Goal: Task Accomplishment & Management: Complete application form

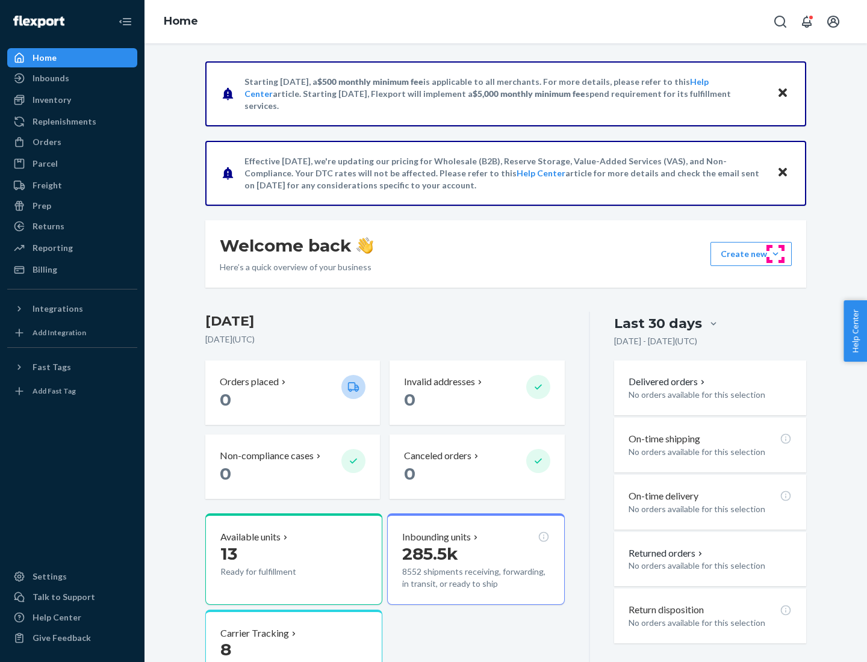
click at [775, 254] on button "Create new Create new inbound Create new order Create new product" at bounding box center [750, 254] width 81 height 24
click at [72, 78] on div "Inbounds" at bounding box center [72, 78] width 128 height 17
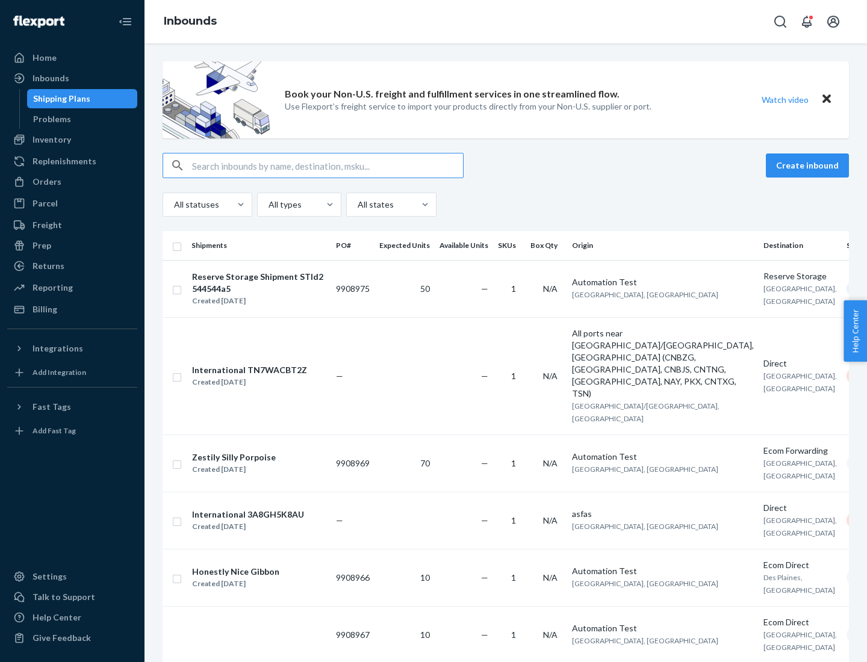
click at [809, 166] on button "Create inbound" at bounding box center [807, 166] width 83 height 24
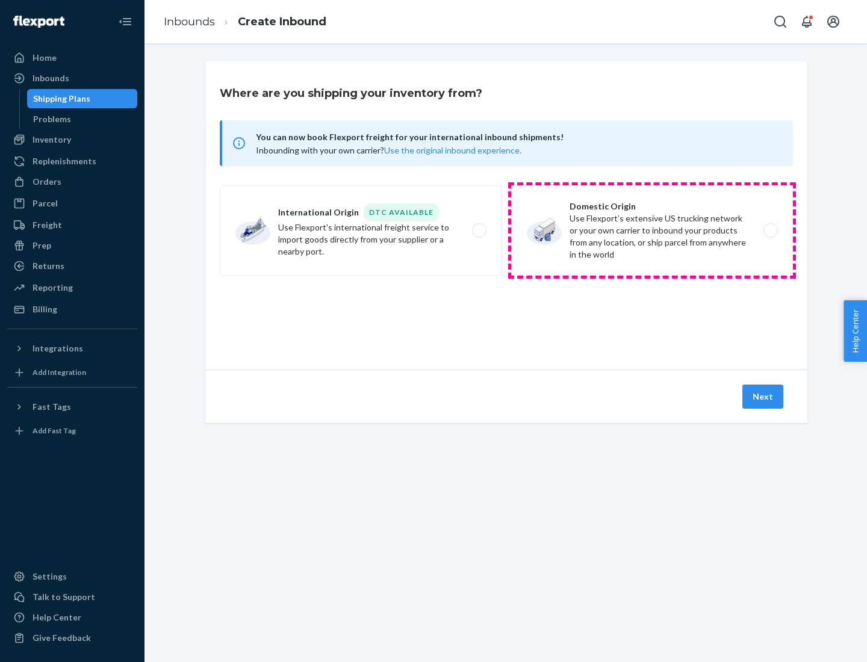
click at [652, 231] on label "Domestic Origin Use Flexport’s extensive US trucking network or your own carrie…" at bounding box center [652, 230] width 282 height 90
click at [770, 231] on input "Domestic Origin Use Flexport’s extensive US trucking network or your own carrie…" at bounding box center [774, 231] width 8 height 8
radio input "true"
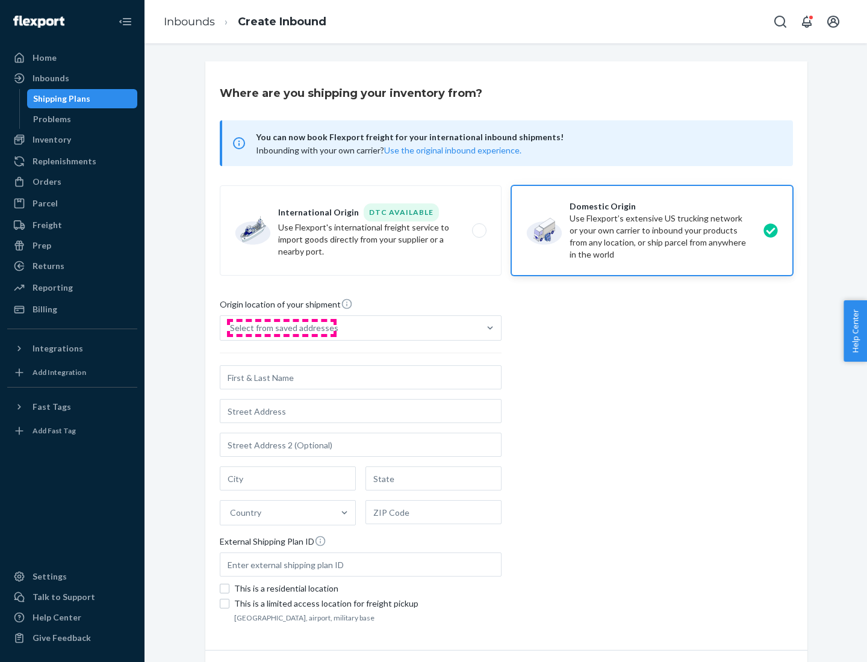
click at [281, 328] on div "Select from saved addresses" at bounding box center [284, 328] width 108 height 12
click at [231, 328] on input "Select from saved addresses" at bounding box center [230, 328] width 1 height 12
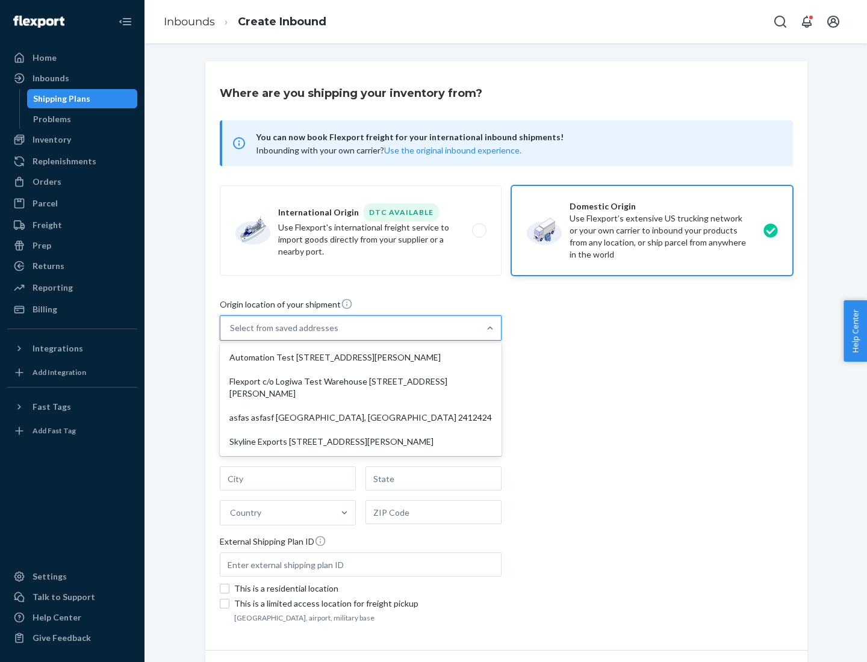
scroll to position [5, 0]
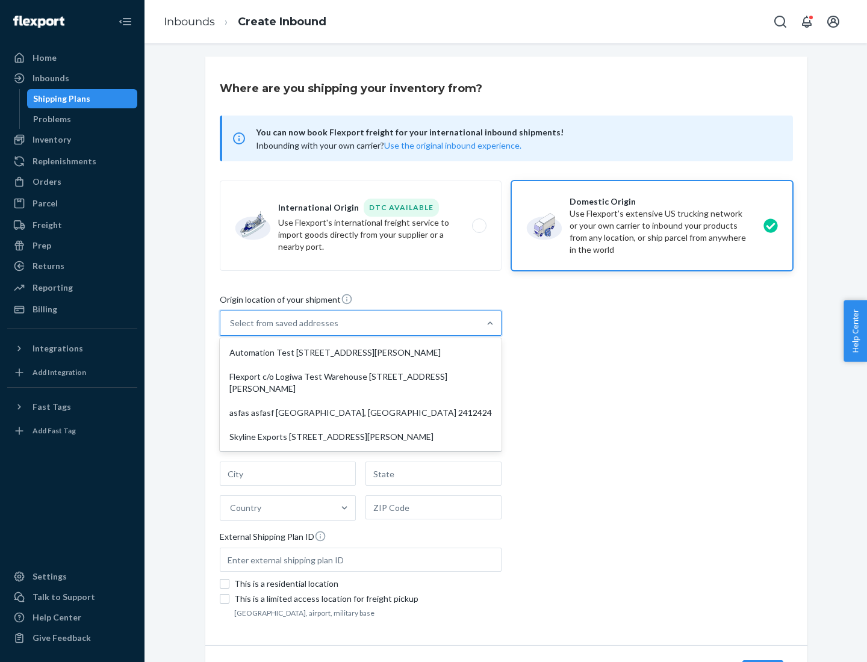
click at [361, 353] on div "Automation Test [STREET_ADDRESS][PERSON_NAME]" at bounding box center [360, 353] width 277 height 24
click at [231, 329] on input "option Automation Test [STREET_ADDRESS][PERSON_NAME] focused, 1 of 4. 4 results…" at bounding box center [230, 323] width 1 height 12
type input "Automation Test"
type input "9th Floor"
type input "[GEOGRAPHIC_DATA]"
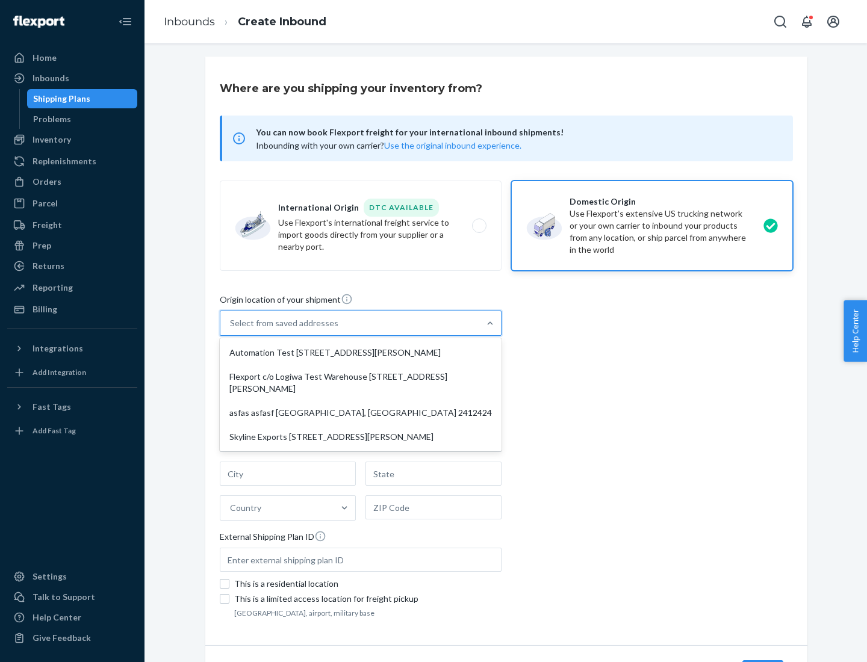
type input "CA"
type input "94104"
type input "[STREET_ADDRESS][PERSON_NAME]"
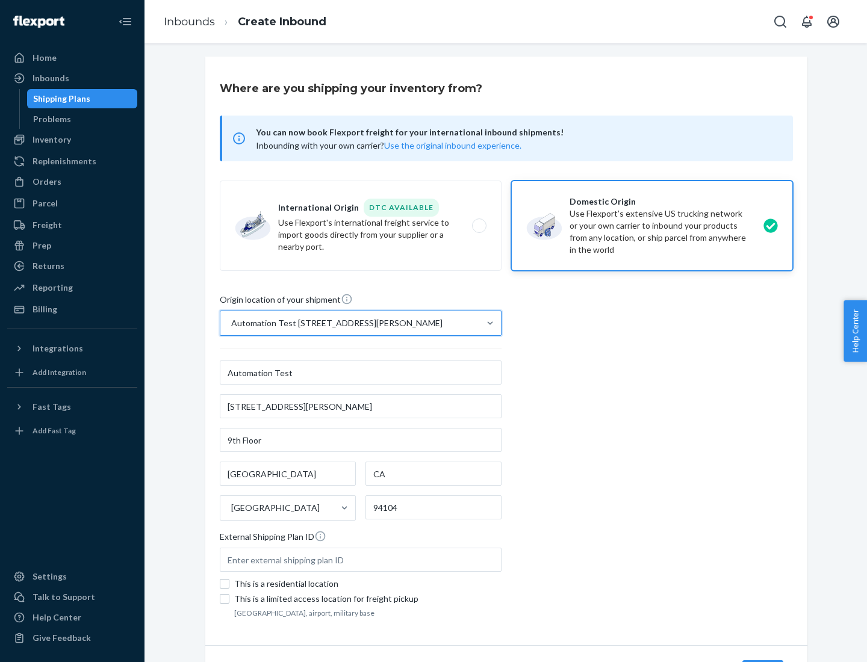
scroll to position [70, 0]
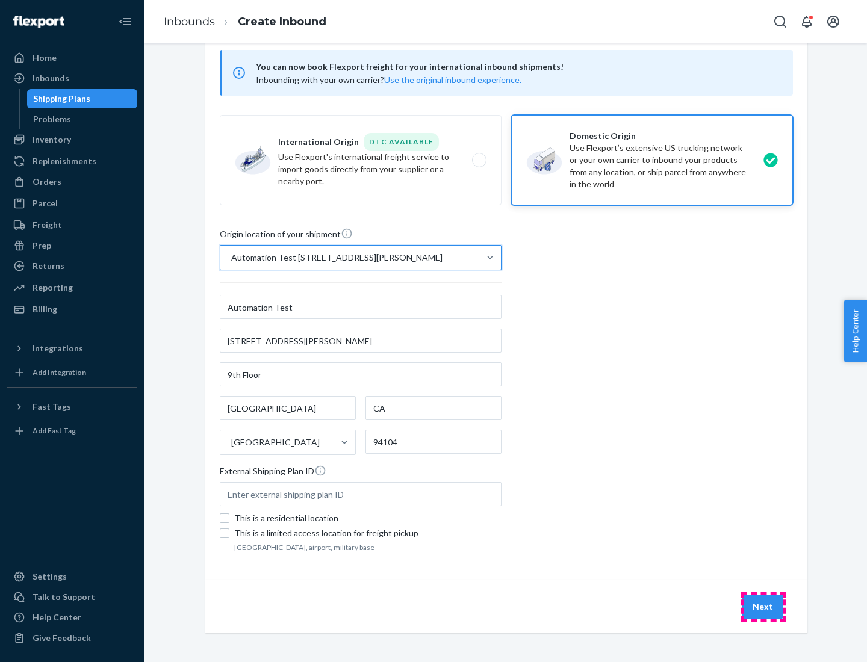
click at [763, 607] on button "Next" at bounding box center [762, 607] width 41 height 24
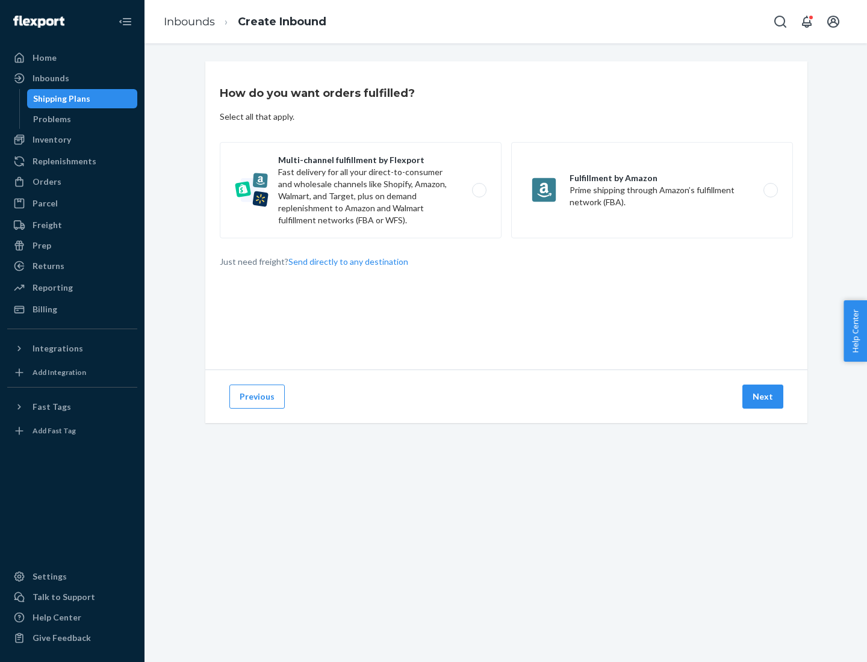
click at [361, 190] on label "Multi-channel fulfillment by Flexport Fast delivery for all your direct-to-cons…" at bounding box center [361, 190] width 282 height 96
click at [479, 190] on input "Multi-channel fulfillment by Flexport Fast delivery for all your direct-to-cons…" at bounding box center [483, 191] width 8 height 8
radio input "true"
click at [763, 397] on button "Next" at bounding box center [762, 397] width 41 height 24
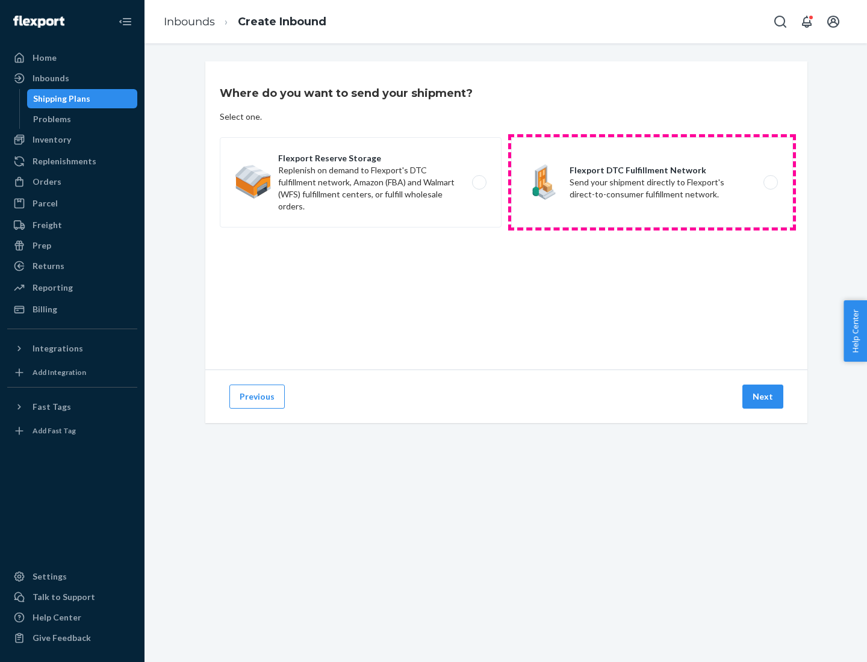
click at [652, 182] on label "Flexport DTC Fulfillment Network Send your shipment directly to Flexport's dire…" at bounding box center [652, 182] width 282 height 90
click at [770, 182] on input "Flexport DTC Fulfillment Network Send your shipment directly to Flexport's dire…" at bounding box center [774, 183] width 8 height 8
radio input "true"
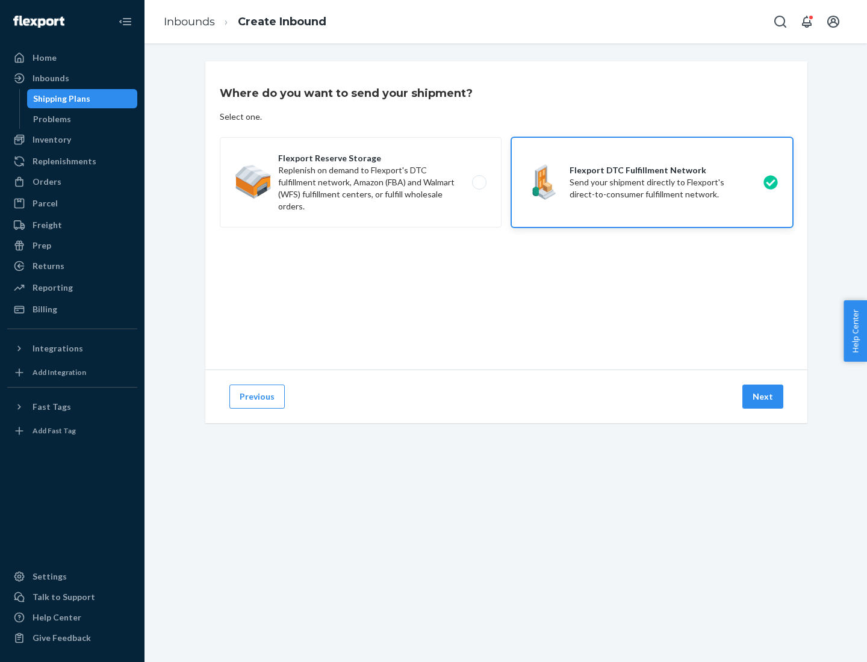
click at [763, 397] on button "Next" at bounding box center [762, 397] width 41 height 24
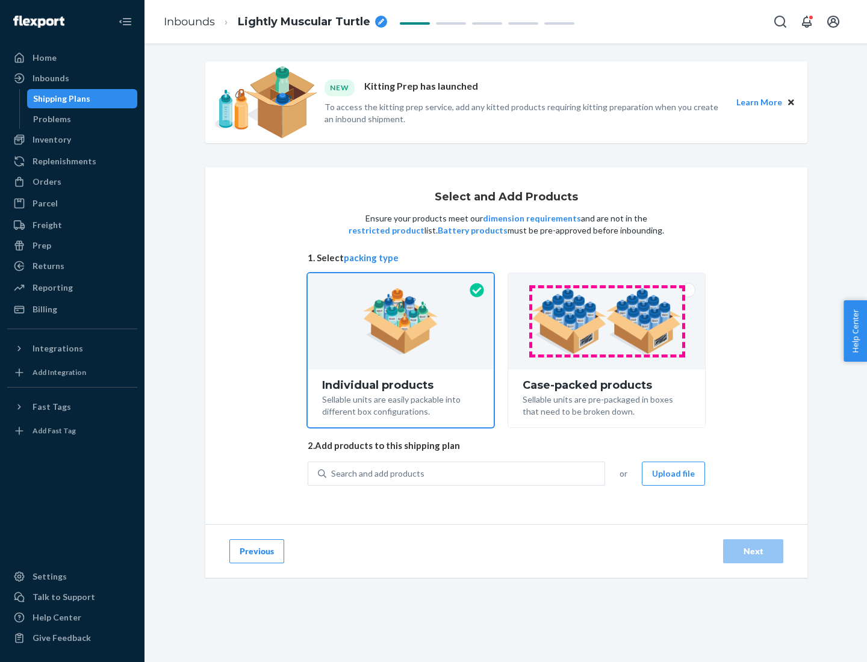
click at [607, 322] on img at bounding box center [607, 321] width 150 height 66
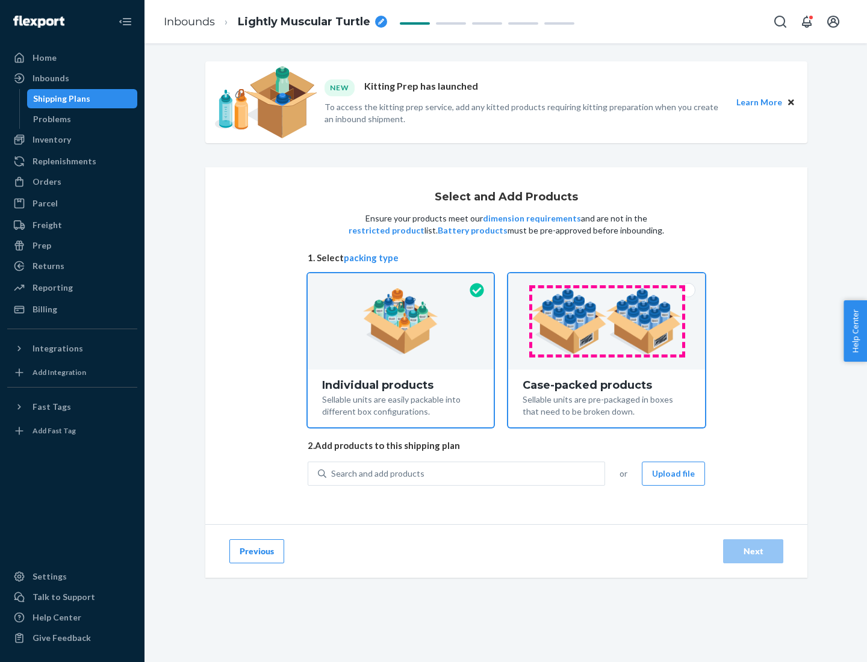
click at [607, 281] on input "Case-packed products Sellable units are pre-packaged in boxes that need to be b…" at bounding box center [607, 277] width 8 height 8
radio input "true"
radio input "false"
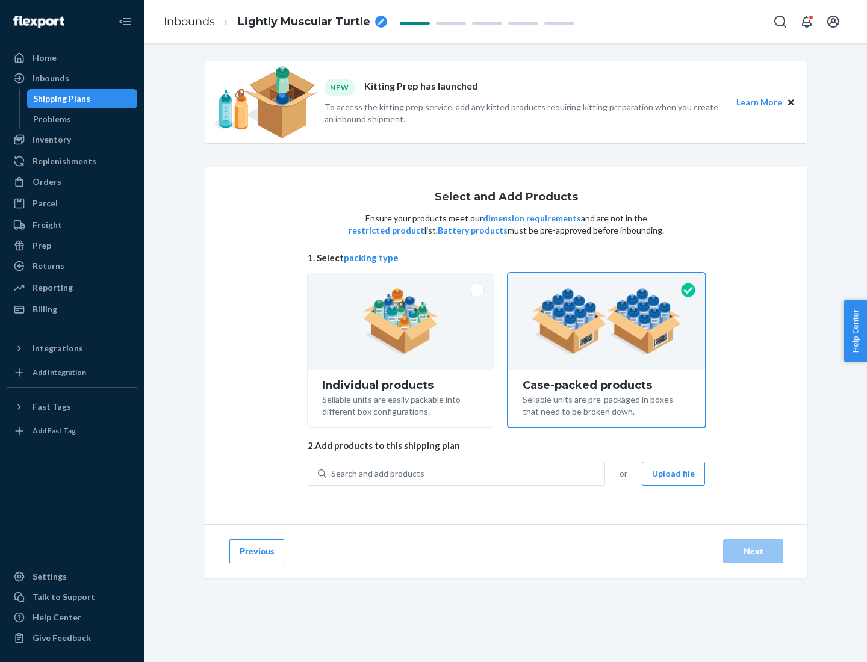
click at [466, 473] on div "Search and add products" at bounding box center [465, 474] width 278 height 22
click at [332, 473] on input "Search and add products" at bounding box center [331, 474] width 1 height 12
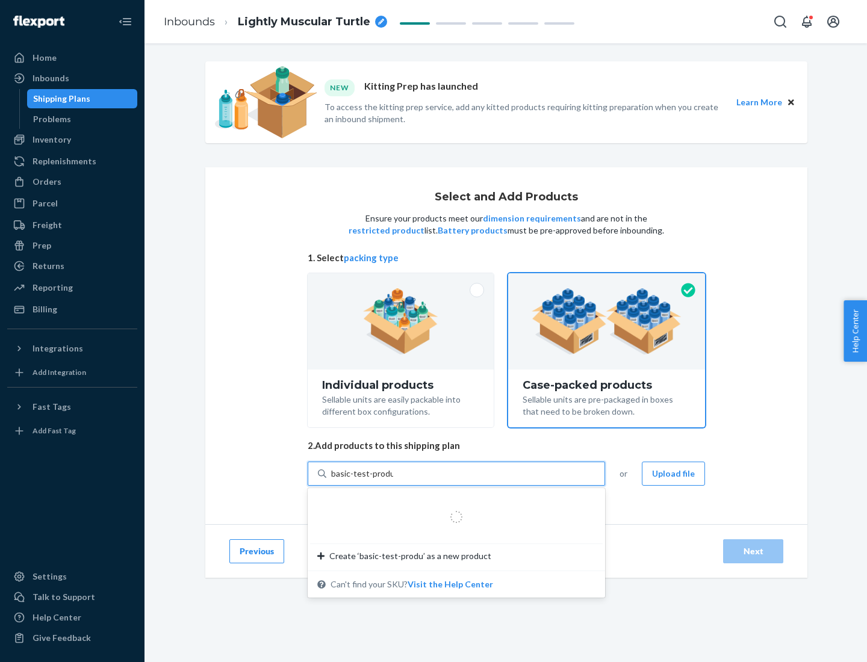
type input "basic-test-product-1"
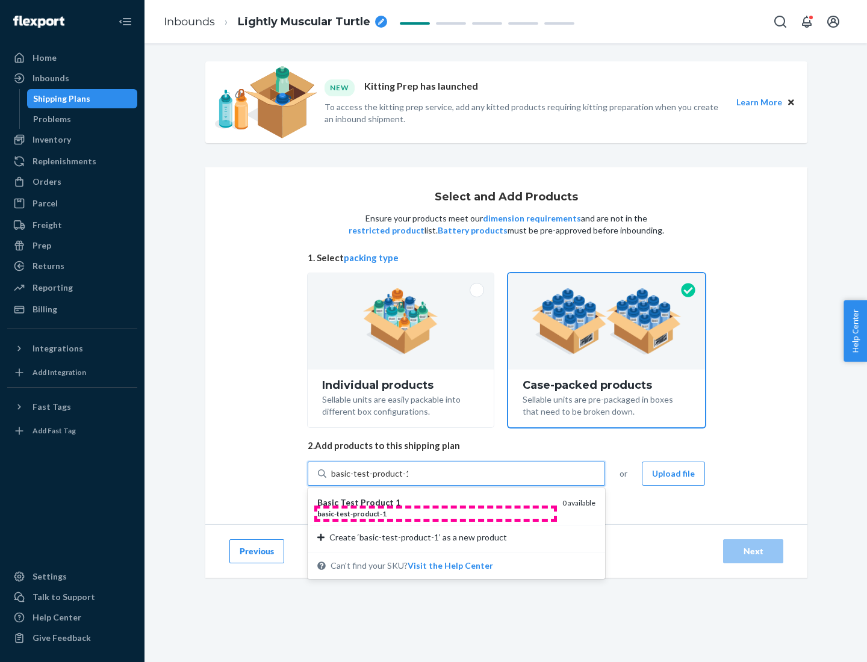
click at [435, 514] on div "basic - test - product - 1" at bounding box center [434, 514] width 235 height 10
click at [408, 480] on input "basic-test-product-1" at bounding box center [369, 474] width 77 height 12
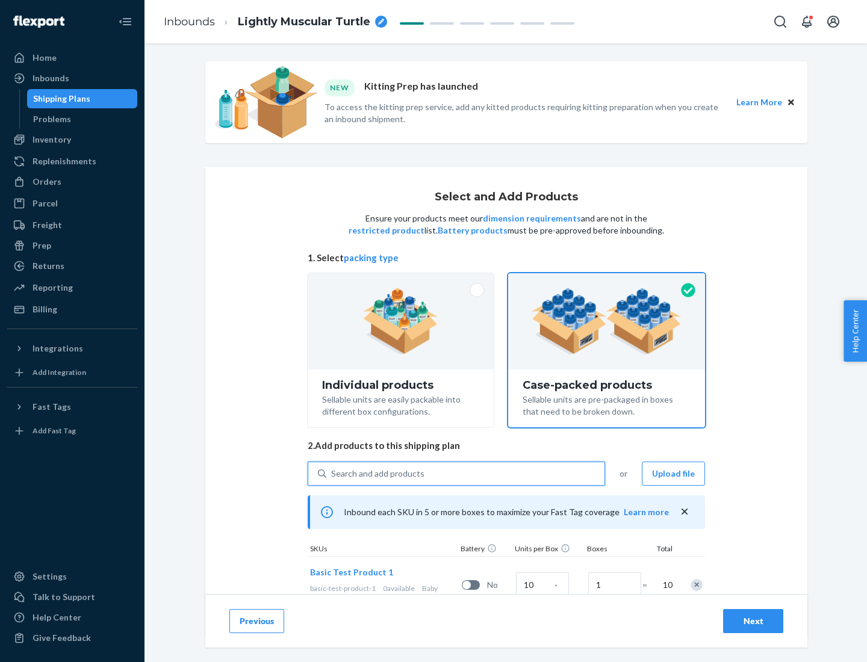
scroll to position [43, 0]
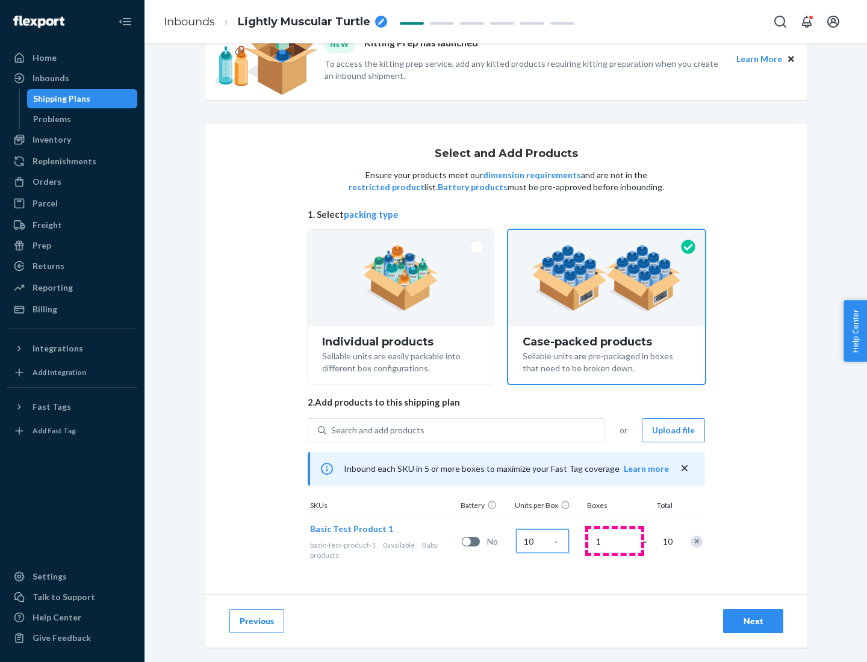
type input "10"
type input "7"
click at [753, 621] on div "Next" at bounding box center [753, 621] width 40 height 12
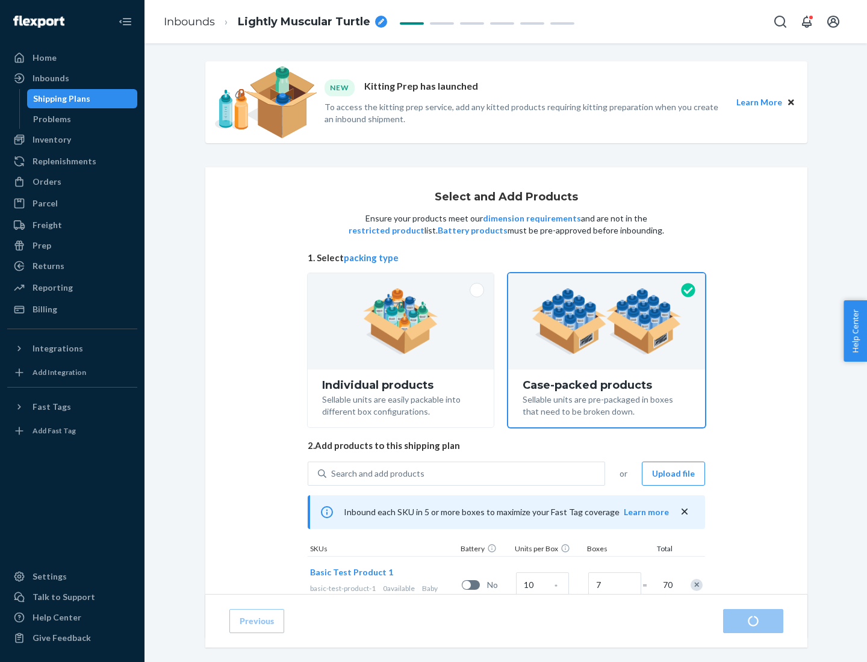
radio input "true"
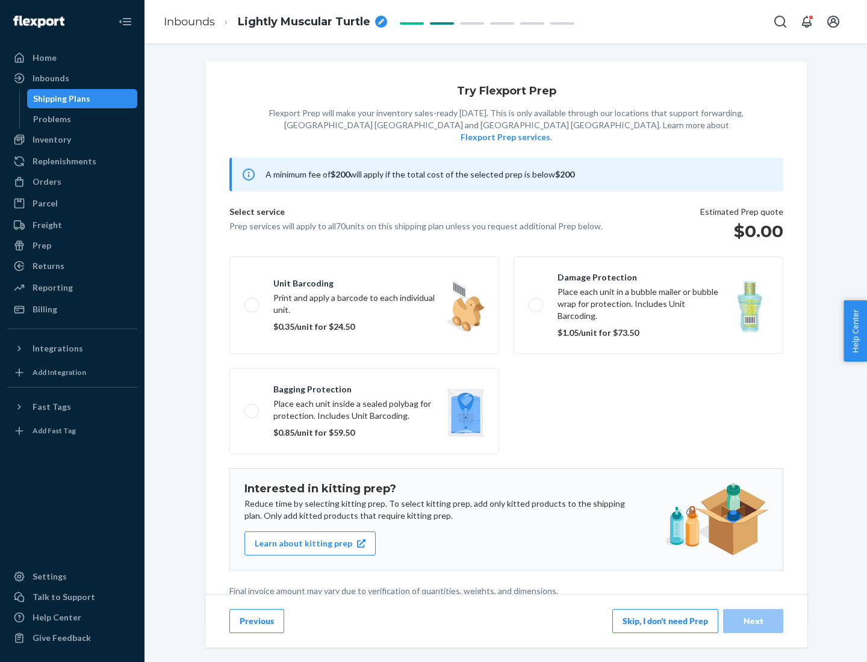
scroll to position [3, 0]
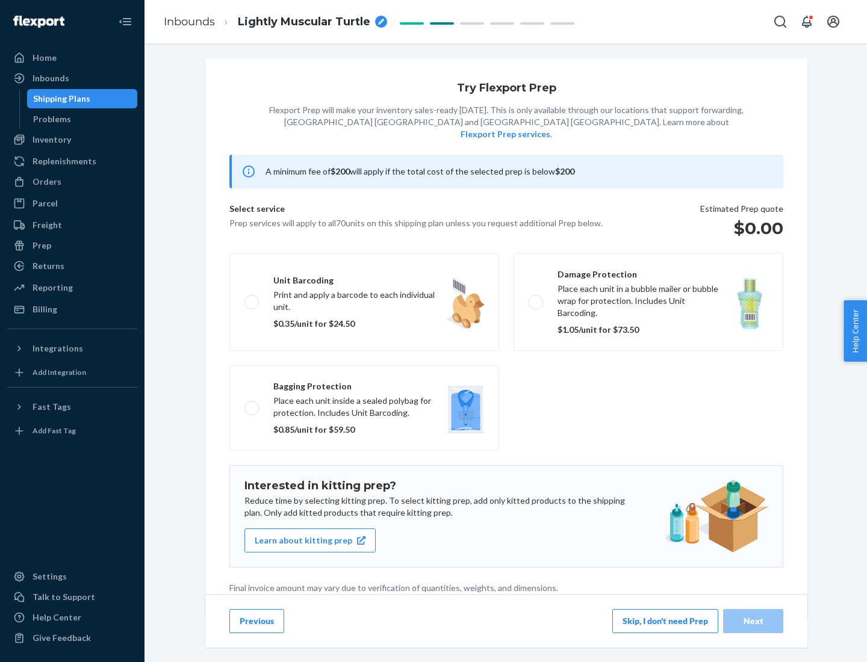
click at [364, 384] on label "Bagging protection Place each unit inside a sealed polybag for protection. Incl…" at bounding box center [364, 407] width 270 height 85
click at [252, 404] on input "Bagging protection Place each unit inside a sealed polybag for protection. Incl…" at bounding box center [248, 408] width 8 height 8
checkbox input "true"
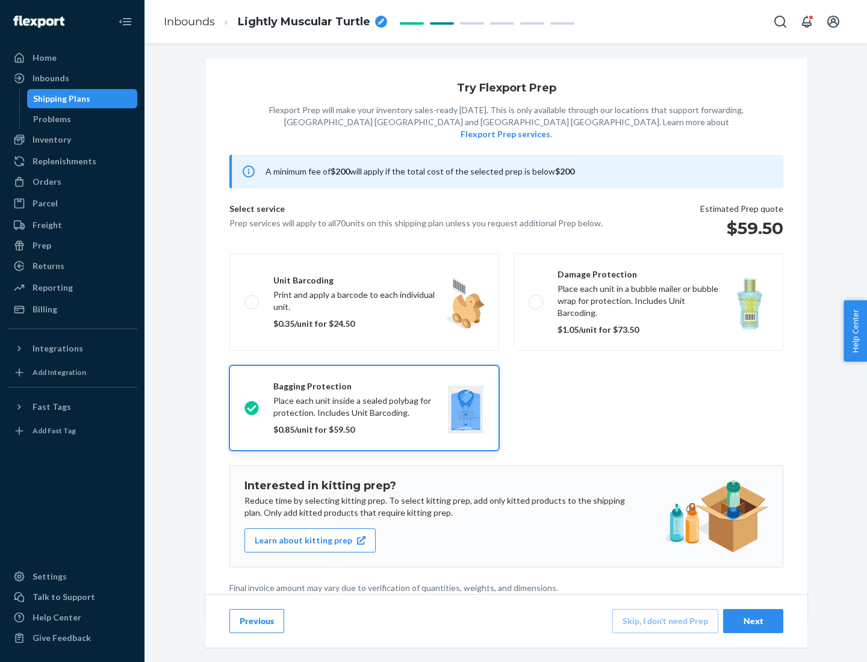
click at [753, 621] on div "Next" at bounding box center [753, 621] width 40 height 12
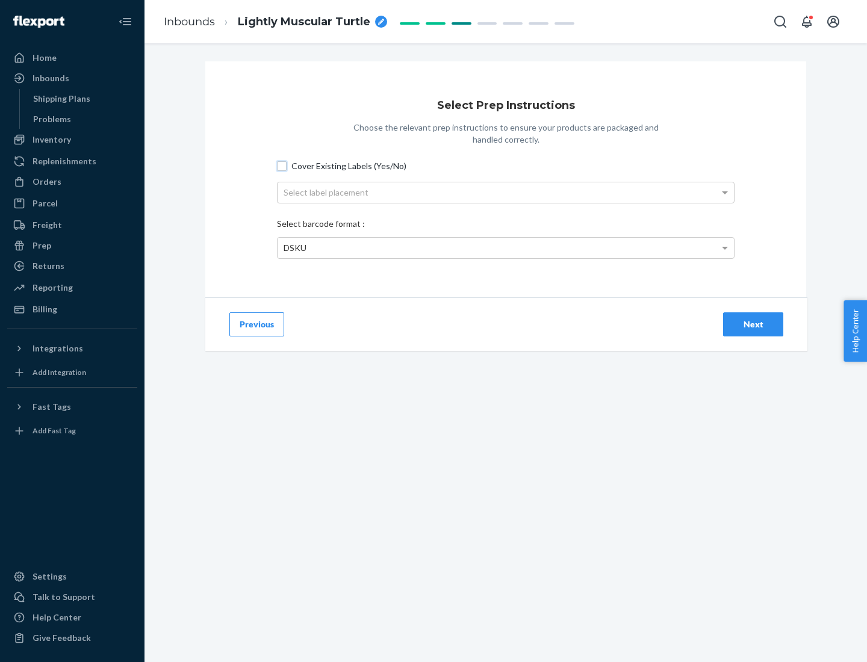
click at [282, 166] on input "Cover Existing Labels (Yes/No)" at bounding box center [282, 166] width 10 height 10
checkbox input "true"
click at [506, 192] on div "Select label placement" at bounding box center [506, 192] width 456 height 20
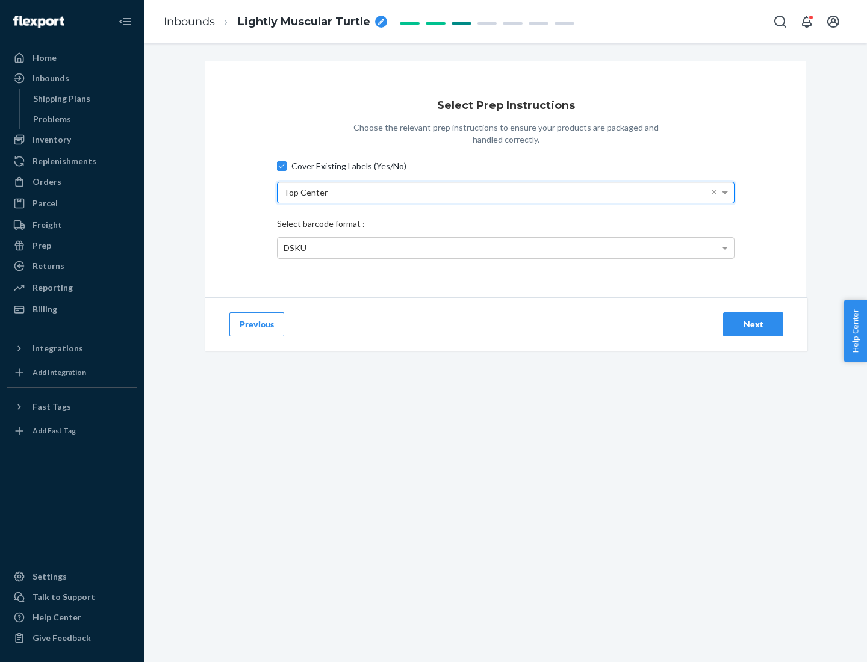
click at [506, 247] on div "DSKU" at bounding box center [506, 248] width 456 height 20
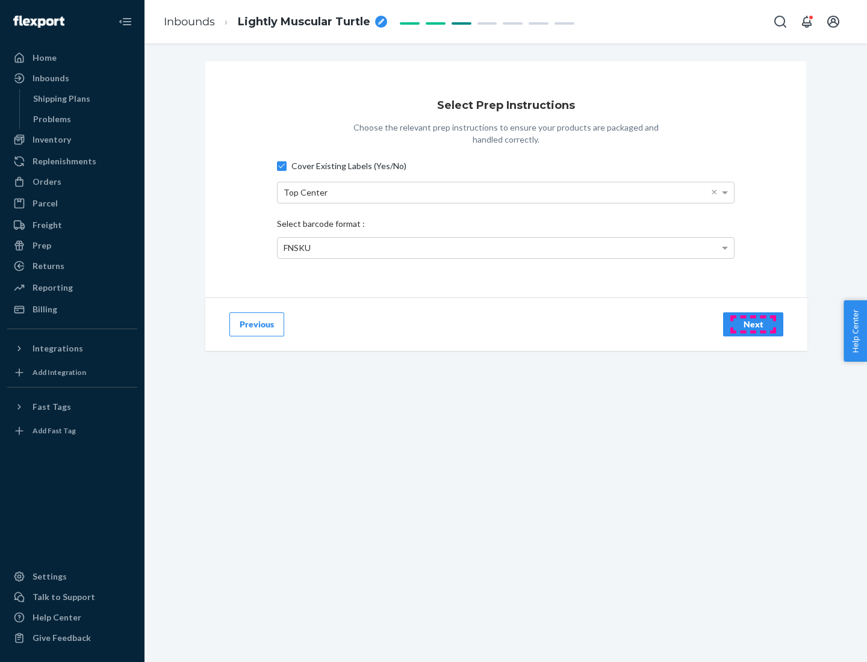
click at [753, 324] on div "Next" at bounding box center [753, 325] width 40 height 12
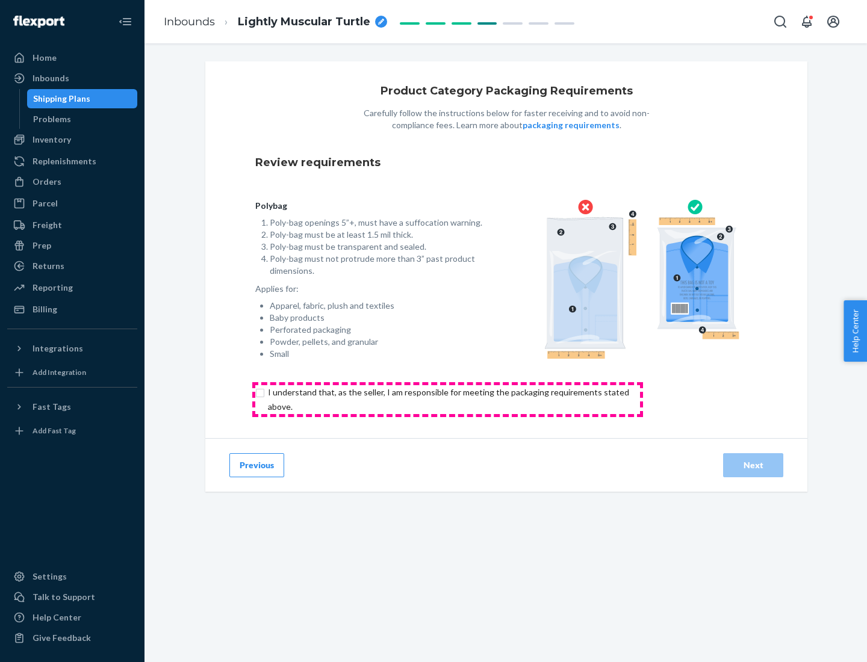
click at [447, 399] on input "checkbox" at bounding box center [455, 399] width 400 height 29
checkbox input "true"
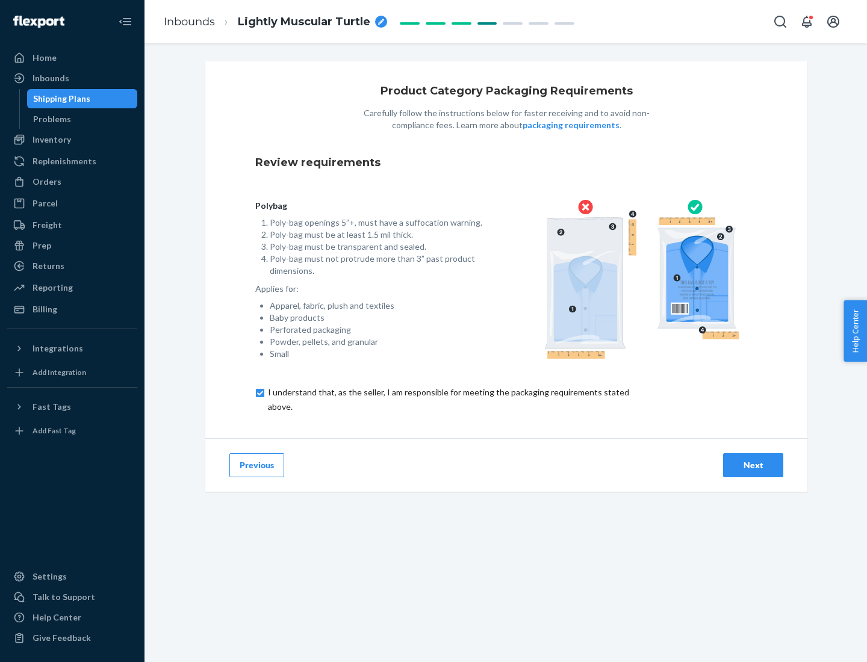
click at [753, 465] on div "Next" at bounding box center [753, 465] width 40 height 12
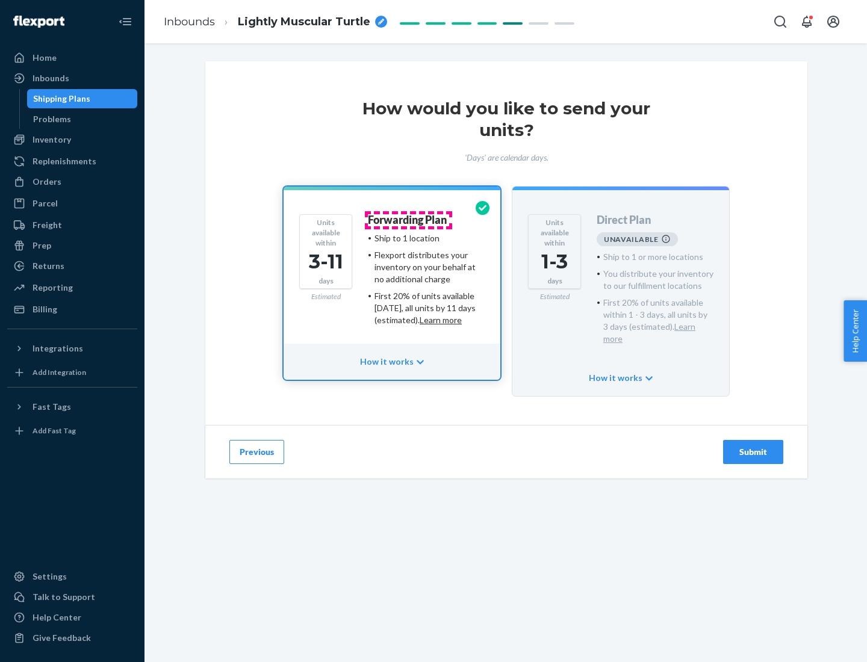
click at [408, 220] on h4 "Forwarding Plan" at bounding box center [407, 220] width 79 height 12
click at [753, 446] on div "Submit" at bounding box center [753, 452] width 40 height 12
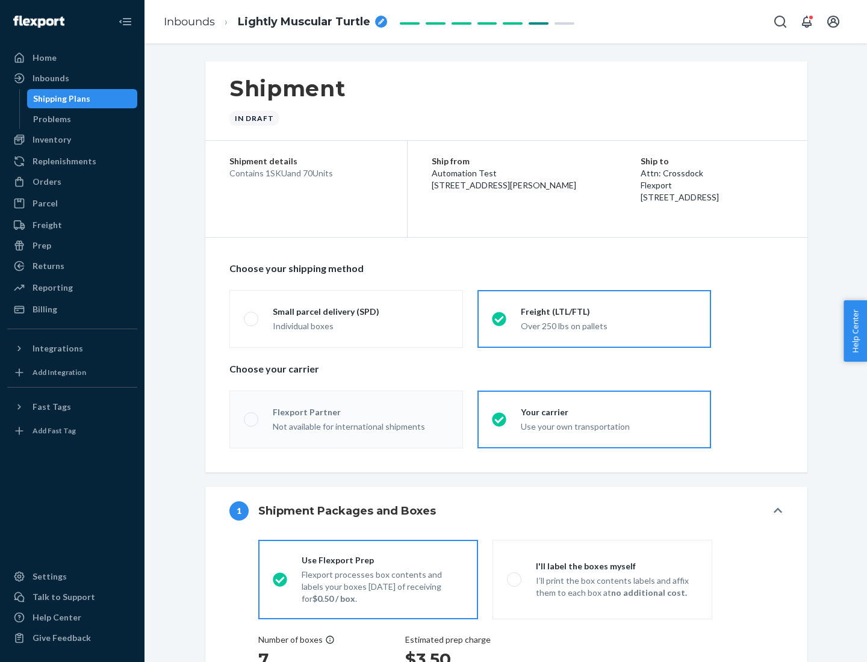
radio input "true"
radio input "false"
radio input "true"
radio input "false"
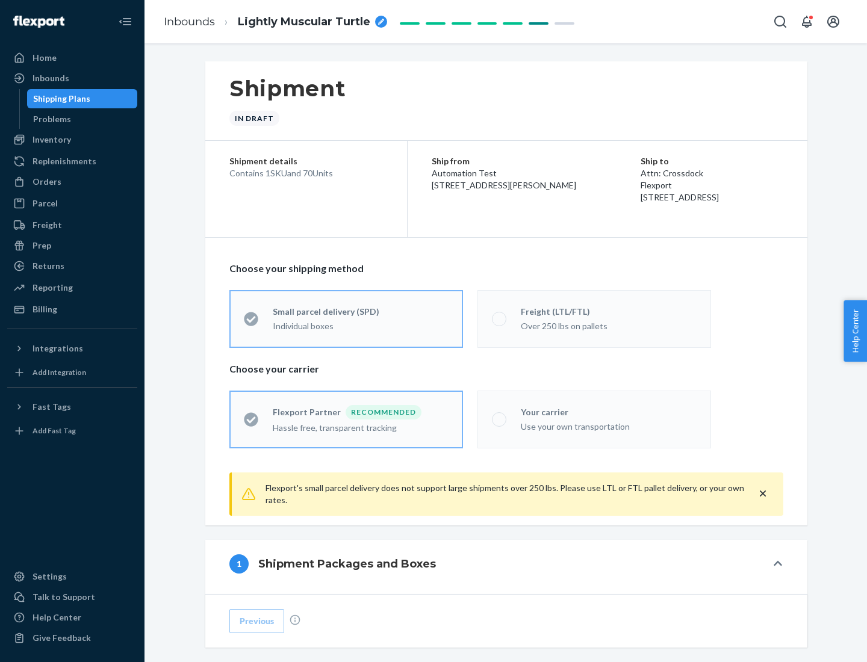
click at [594, 319] on div "Over 250 lbs on pallets" at bounding box center [609, 325] width 176 height 14
click at [500, 319] on input "Freight (LTL/FTL) Over 250 lbs on pallets" at bounding box center [496, 319] width 8 height 8
radio input "true"
radio input "false"
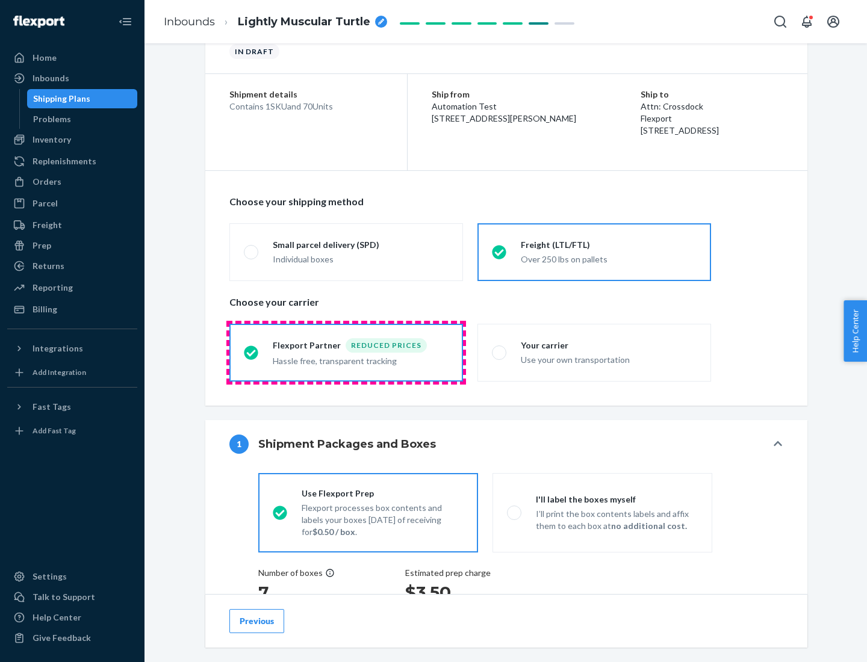
click at [346, 353] on div "Hassle free, transparent tracking" at bounding box center [361, 360] width 176 height 14
click at [252, 352] on input "Flexport Partner Reduced prices Hassle free, transparent tracking" at bounding box center [248, 353] width 8 height 8
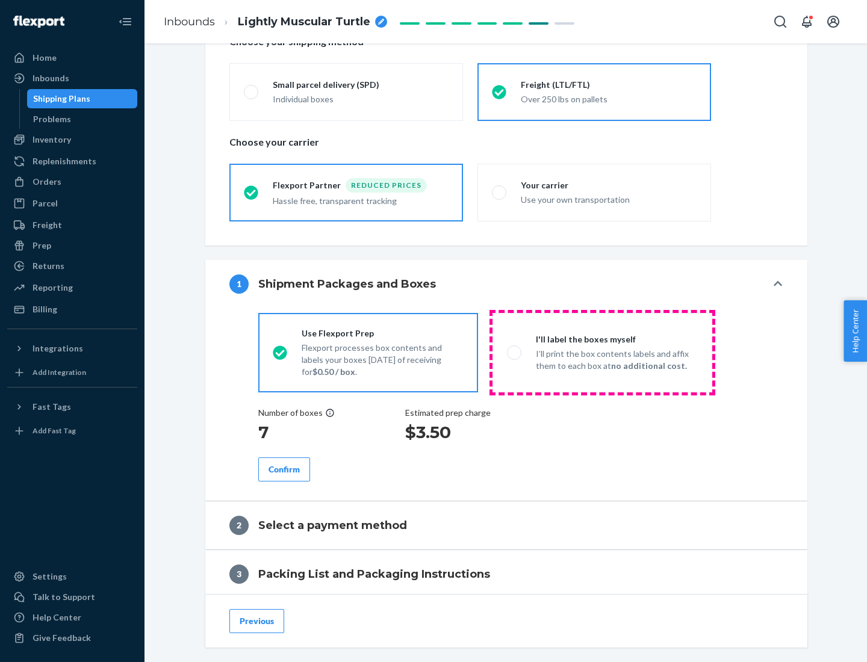
click at [602, 352] on p "I’ll print the box contents labels and affix them to each box at no additional …" at bounding box center [617, 360] width 162 height 24
click at [515, 352] on input "I'll label the boxes myself I’ll print the box contents labels and affix them t…" at bounding box center [511, 353] width 8 height 8
radio input "true"
radio input "false"
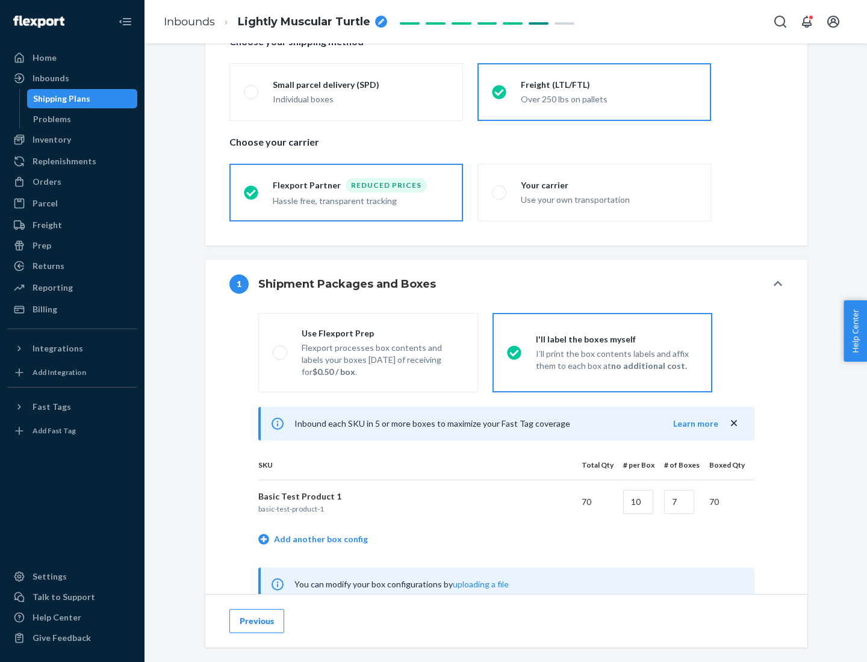
scroll to position [376, 0]
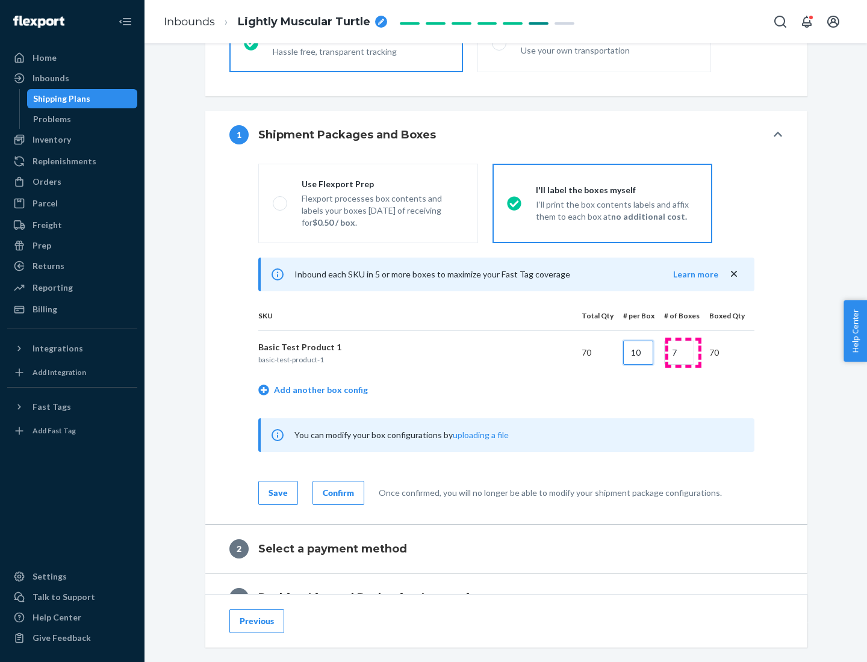
type input "10"
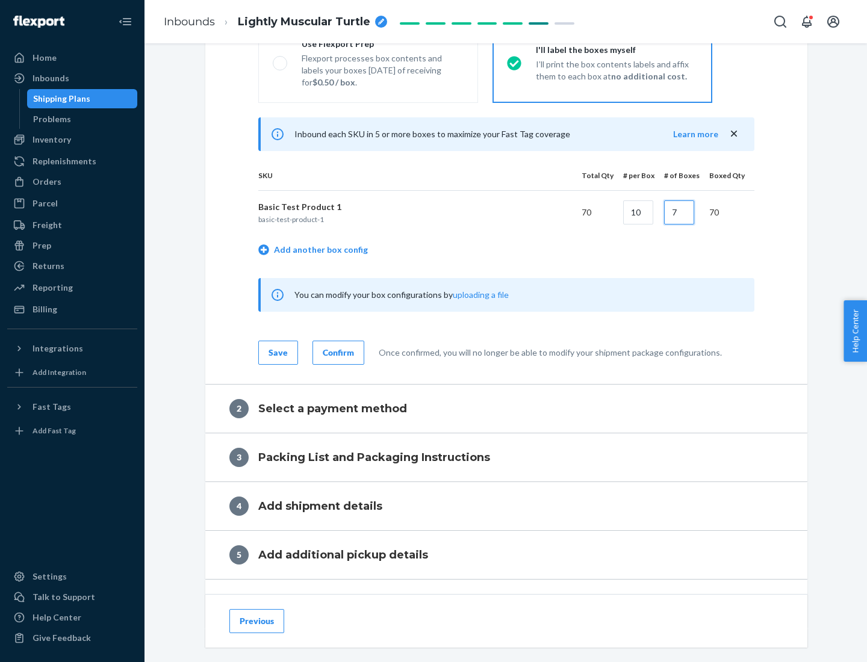
type input "7"
click at [337, 352] on div "Confirm" at bounding box center [338, 353] width 31 height 12
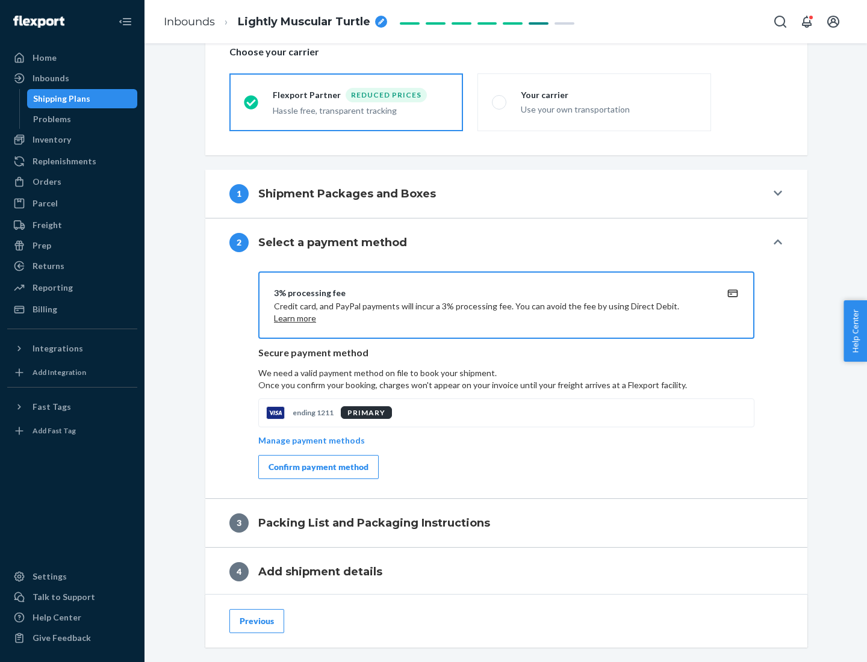
scroll to position [432, 0]
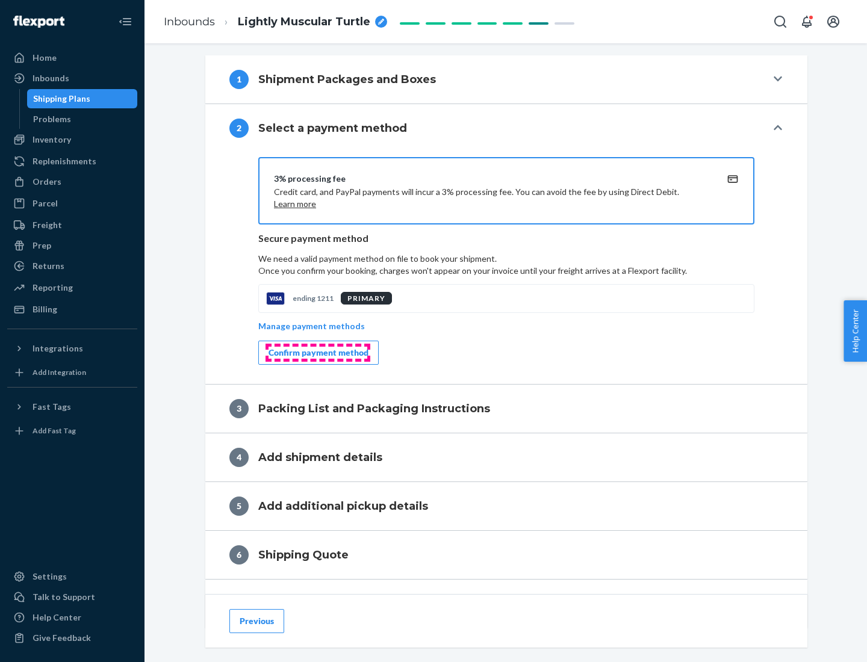
click at [317, 353] on div "Confirm payment method" at bounding box center [319, 353] width 100 height 12
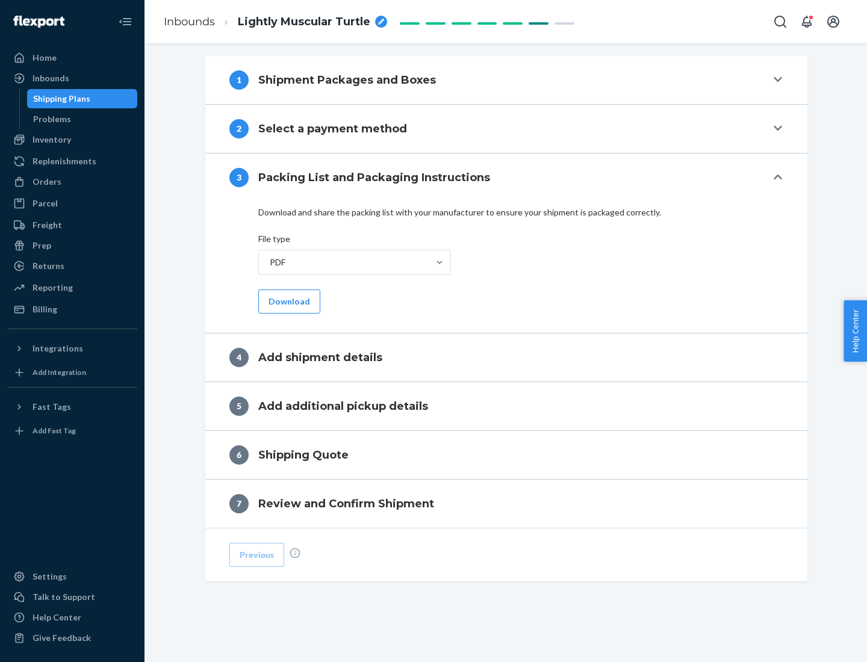
scroll to position [380, 0]
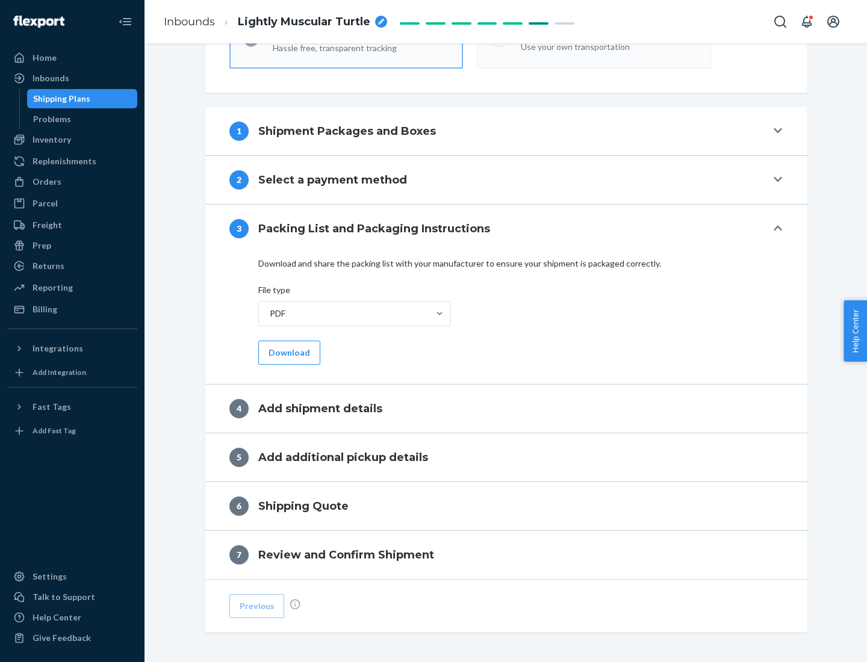
click at [288, 352] on button "Download" at bounding box center [289, 353] width 62 height 24
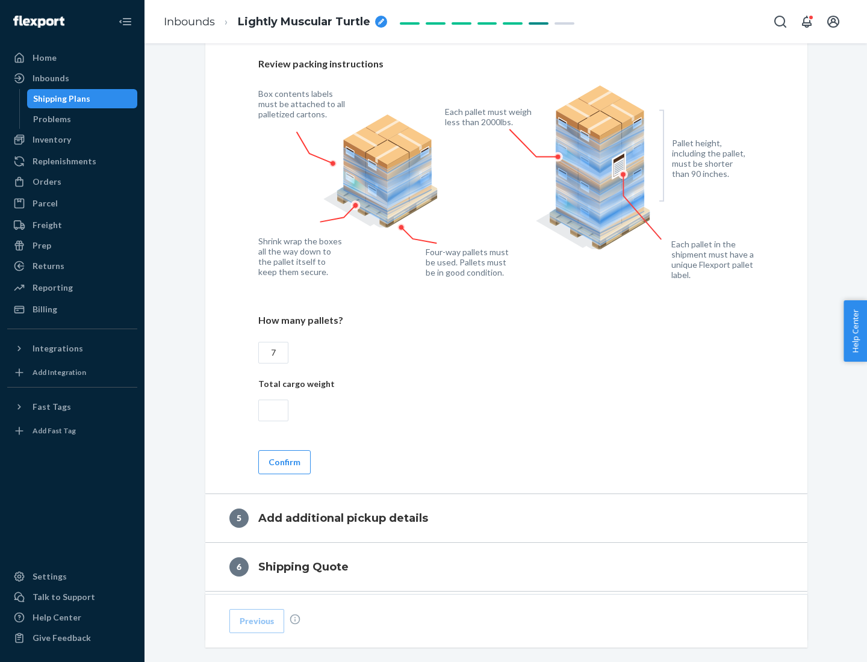
scroll to position [782, 0]
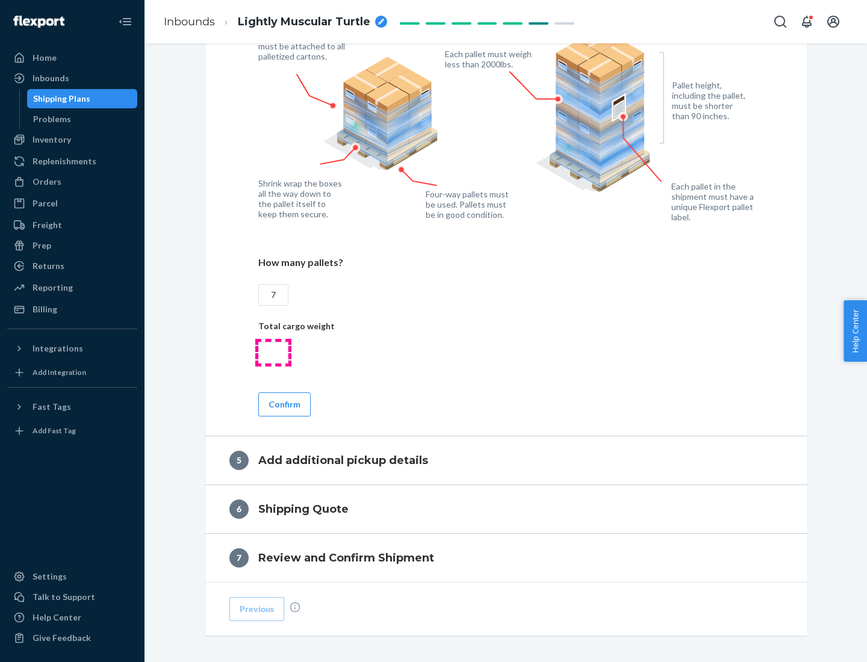
type input "7"
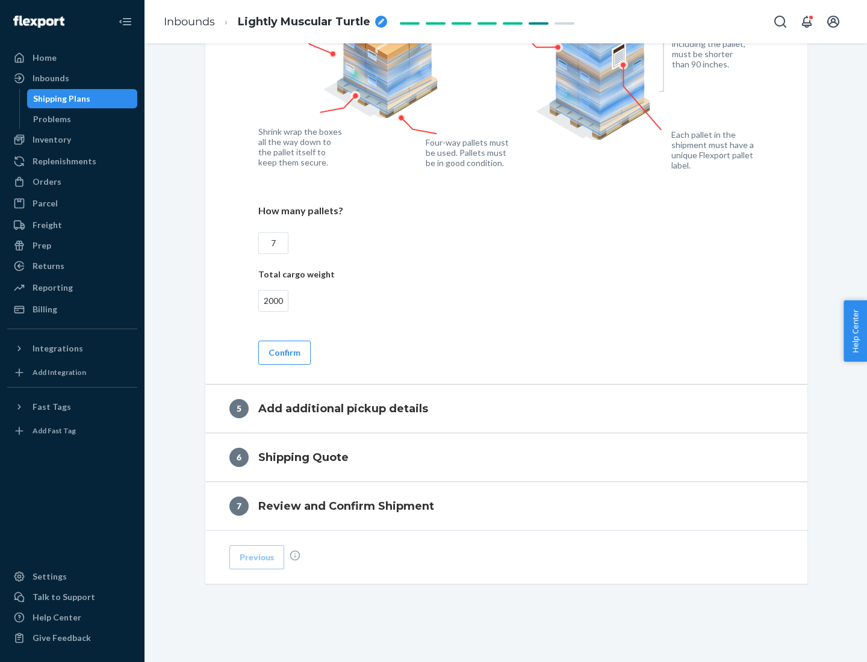
type input "2000"
click at [284, 352] on button "Confirm" at bounding box center [284, 353] width 52 height 24
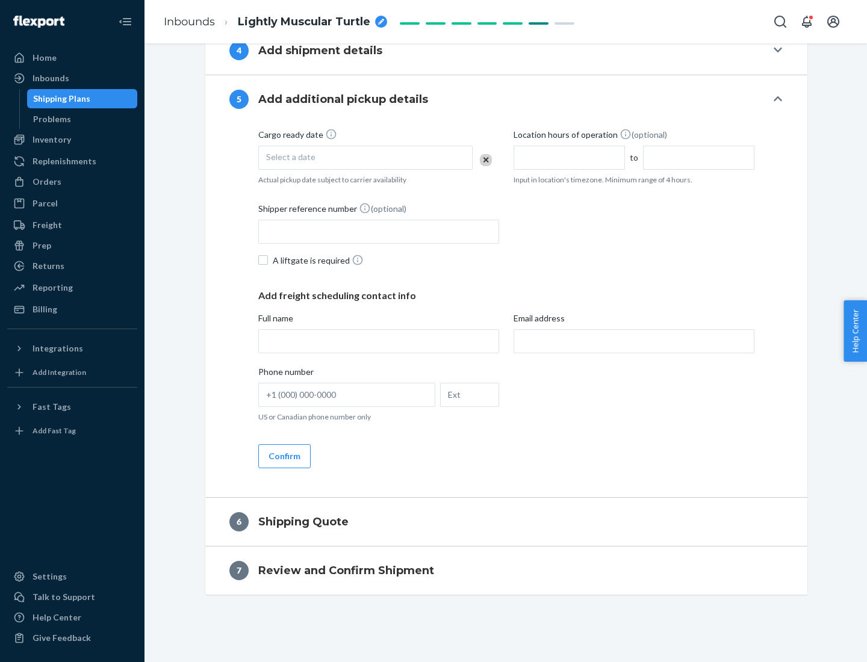
scroll to position [412, 0]
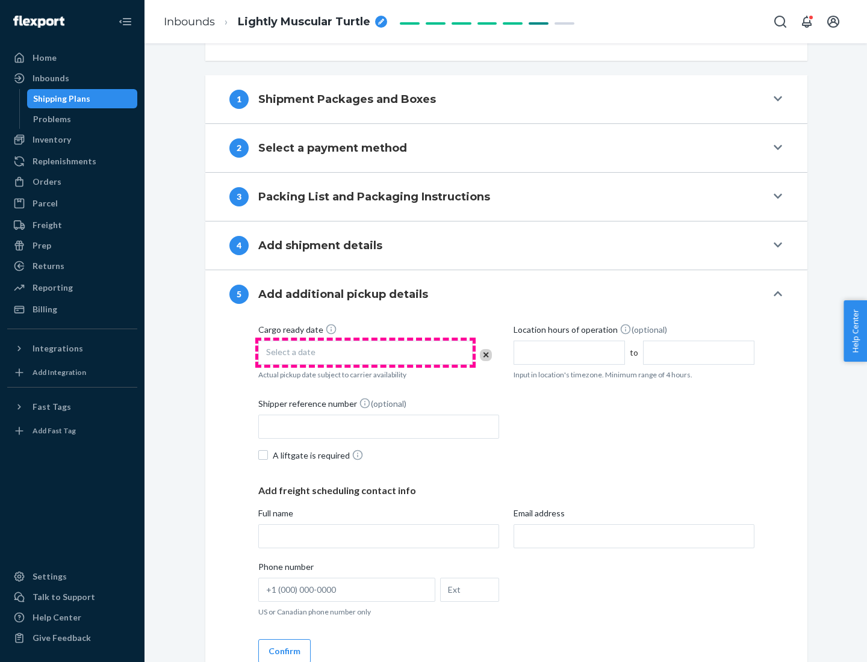
click at [365, 352] on div "Select a date" at bounding box center [365, 353] width 214 height 24
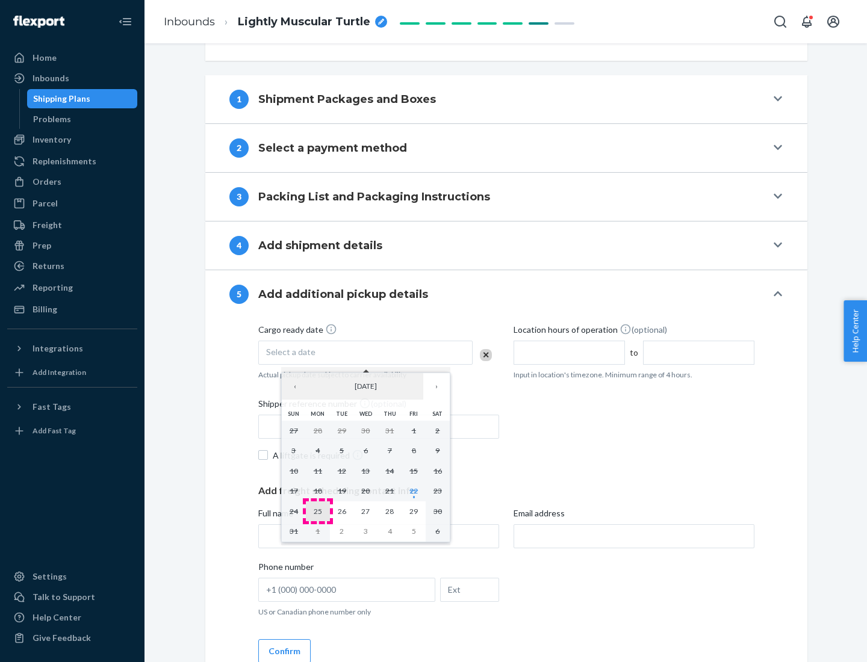
click at [317, 511] on abbr "25" at bounding box center [318, 511] width 8 height 9
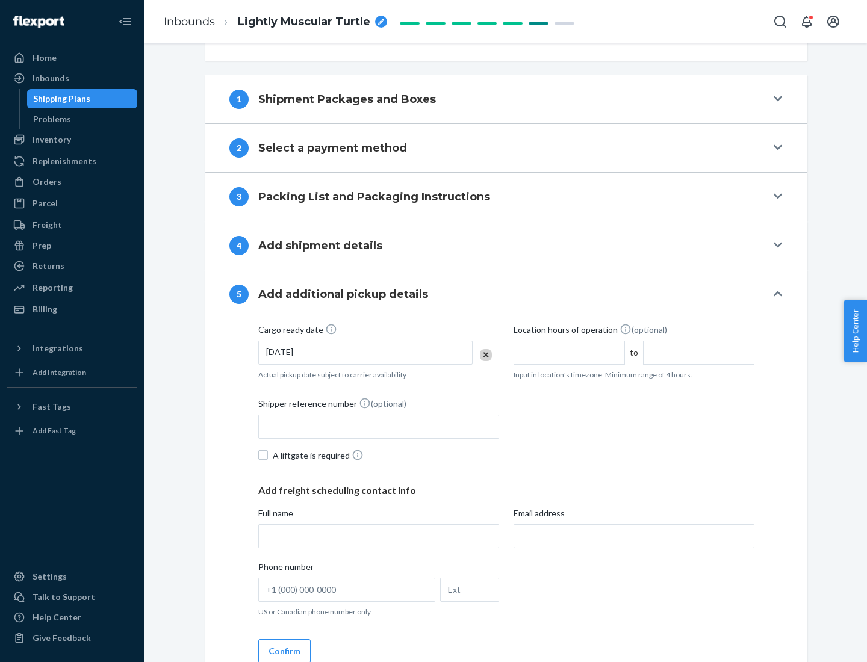
scroll to position [595, 0]
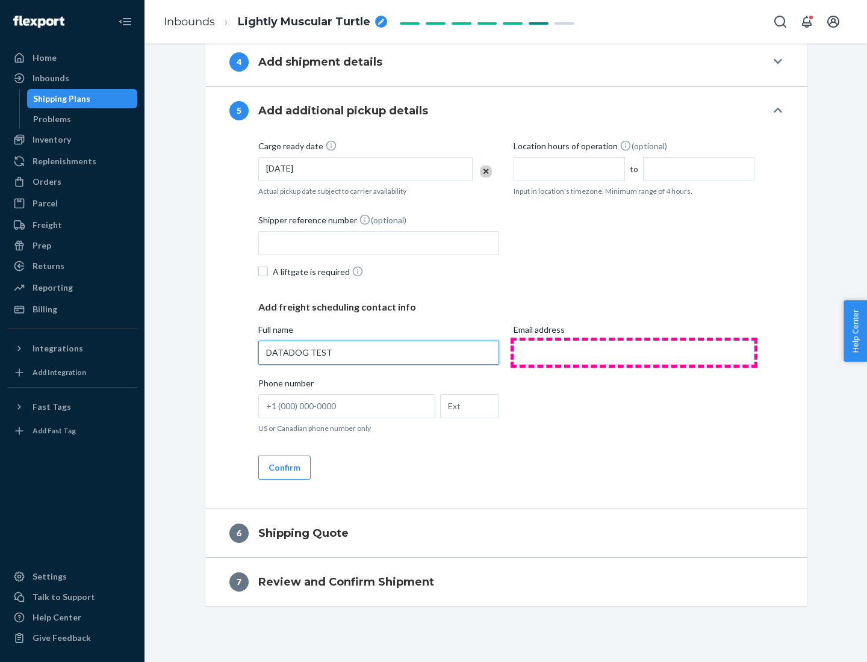
type input "DATADOG TEST"
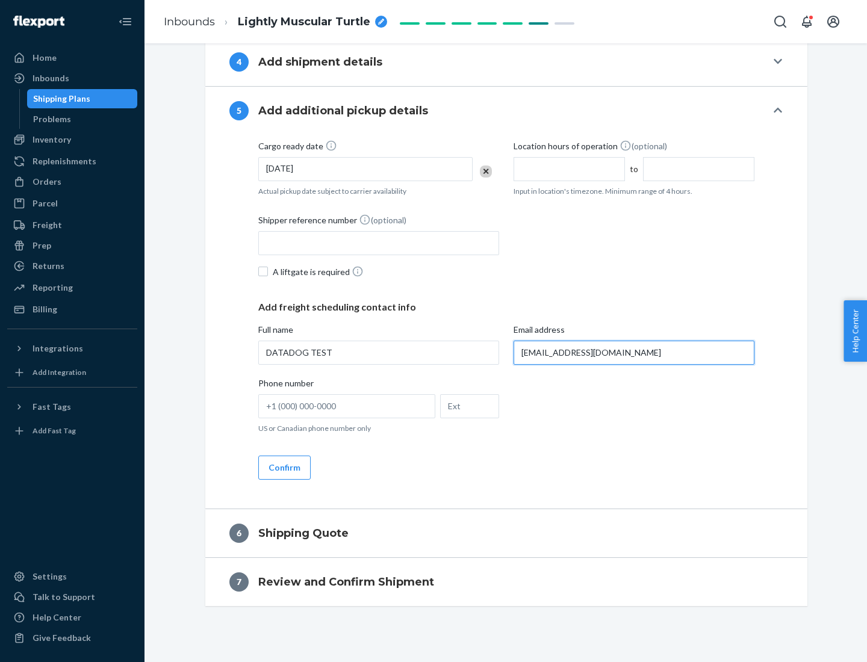
scroll to position [607, 0]
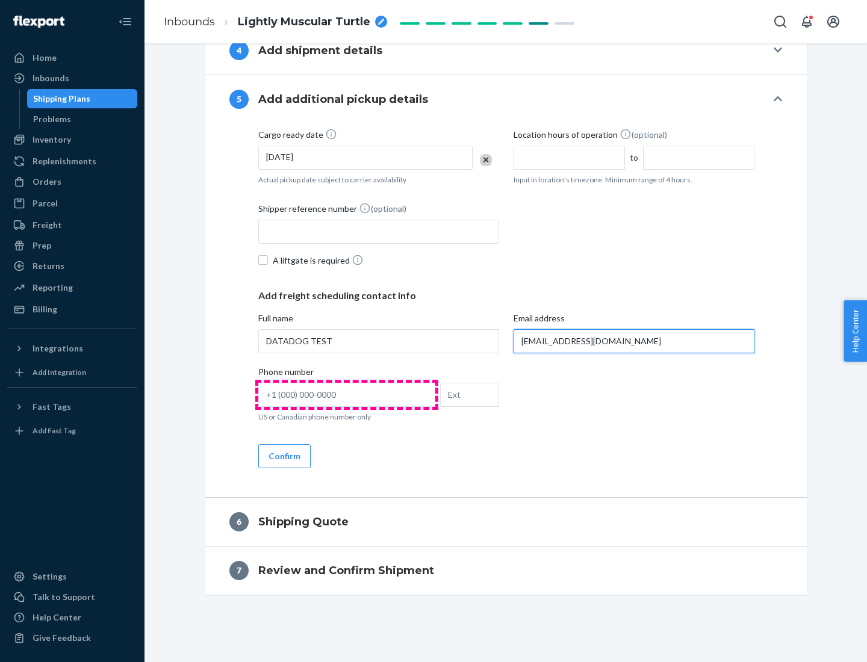
type input "[EMAIL_ADDRESS][DOMAIN_NAME]"
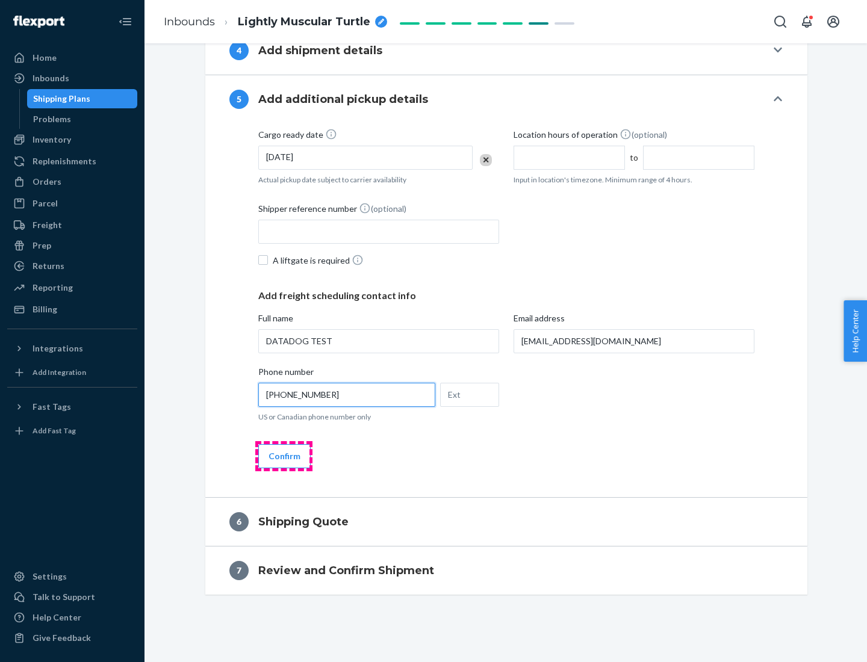
type input "[PHONE_NUMBER]"
click at [284, 456] on button "Confirm" at bounding box center [284, 456] width 52 height 24
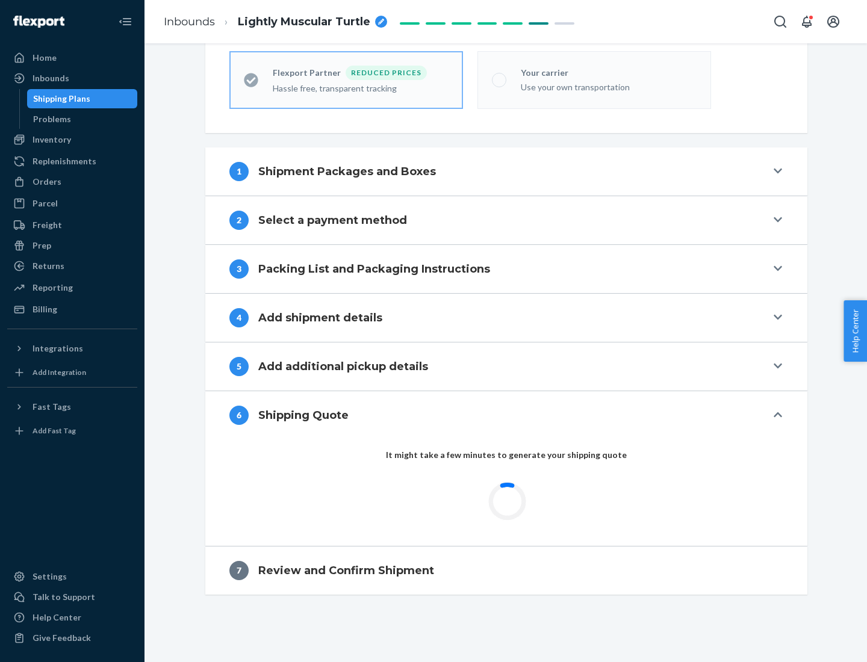
scroll to position [383, 0]
